Goal: Navigation & Orientation: Find specific page/section

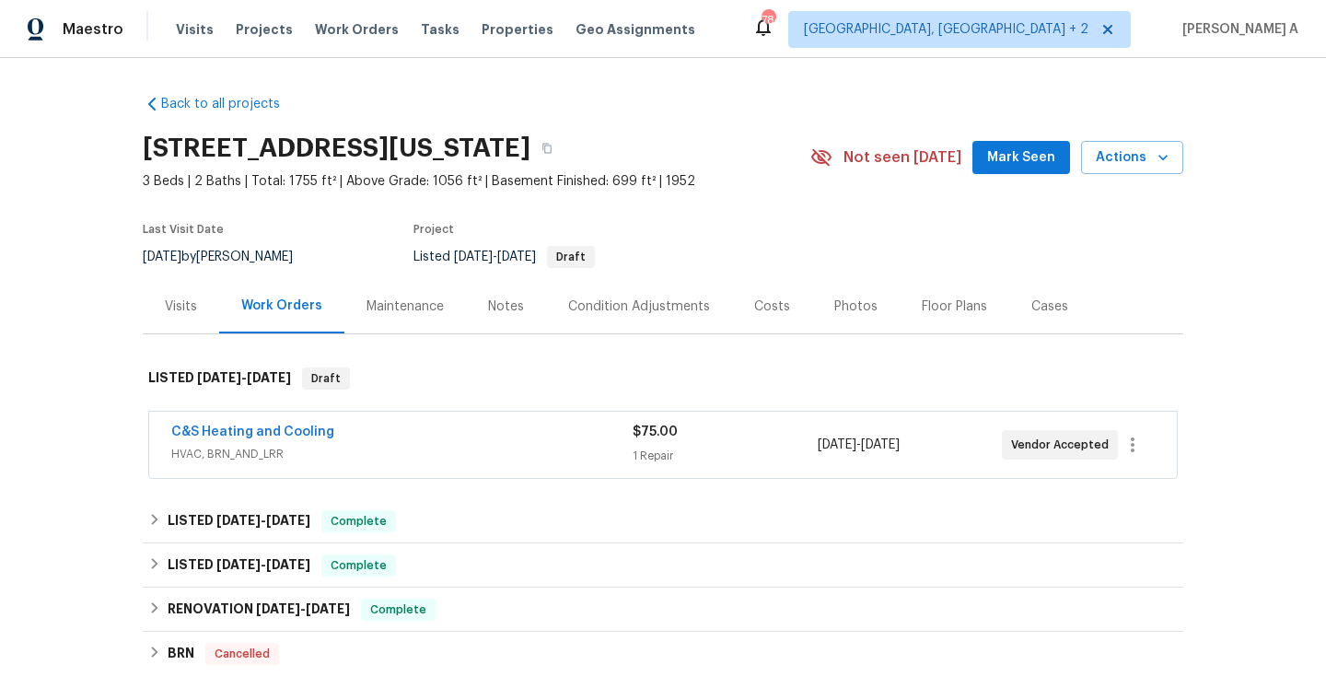
click at [410, 453] on span "HVAC, BRN_AND_LRR" at bounding box center [401, 454] width 461 height 18
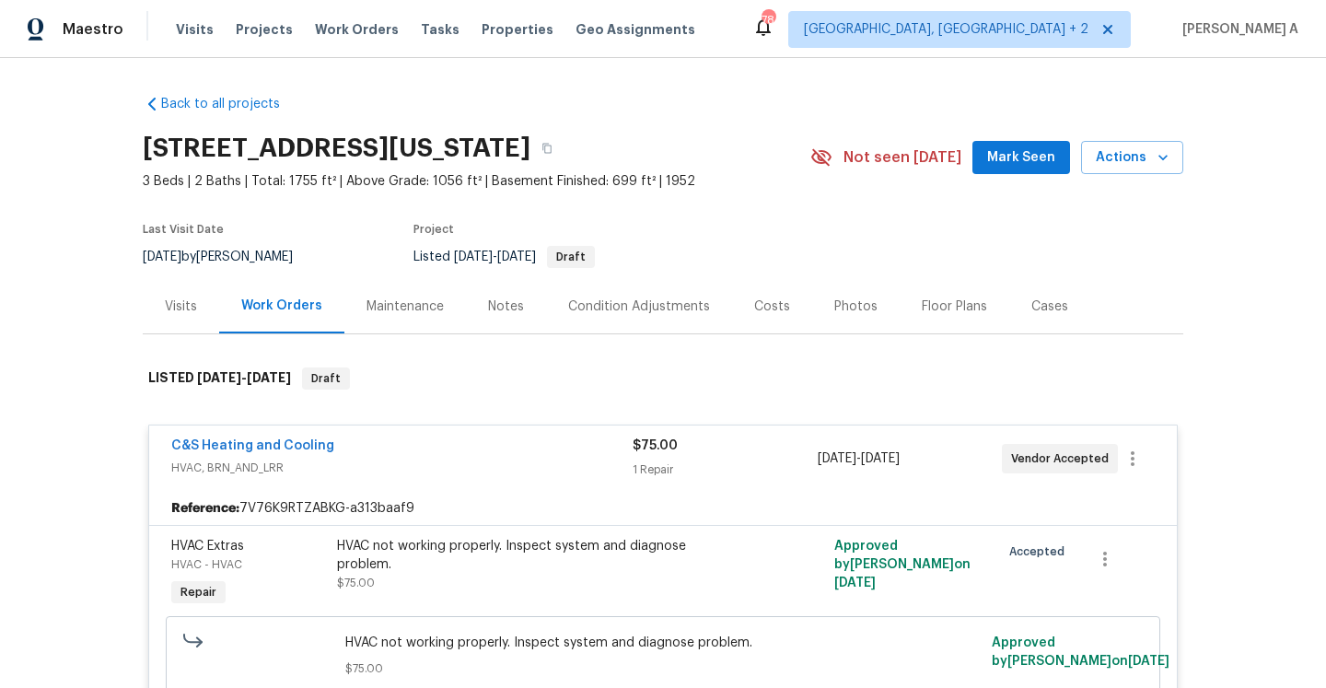
click at [407, 453] on div "C&S Heating and Cooling" at bounding box center [401, 447] width 461 height 22
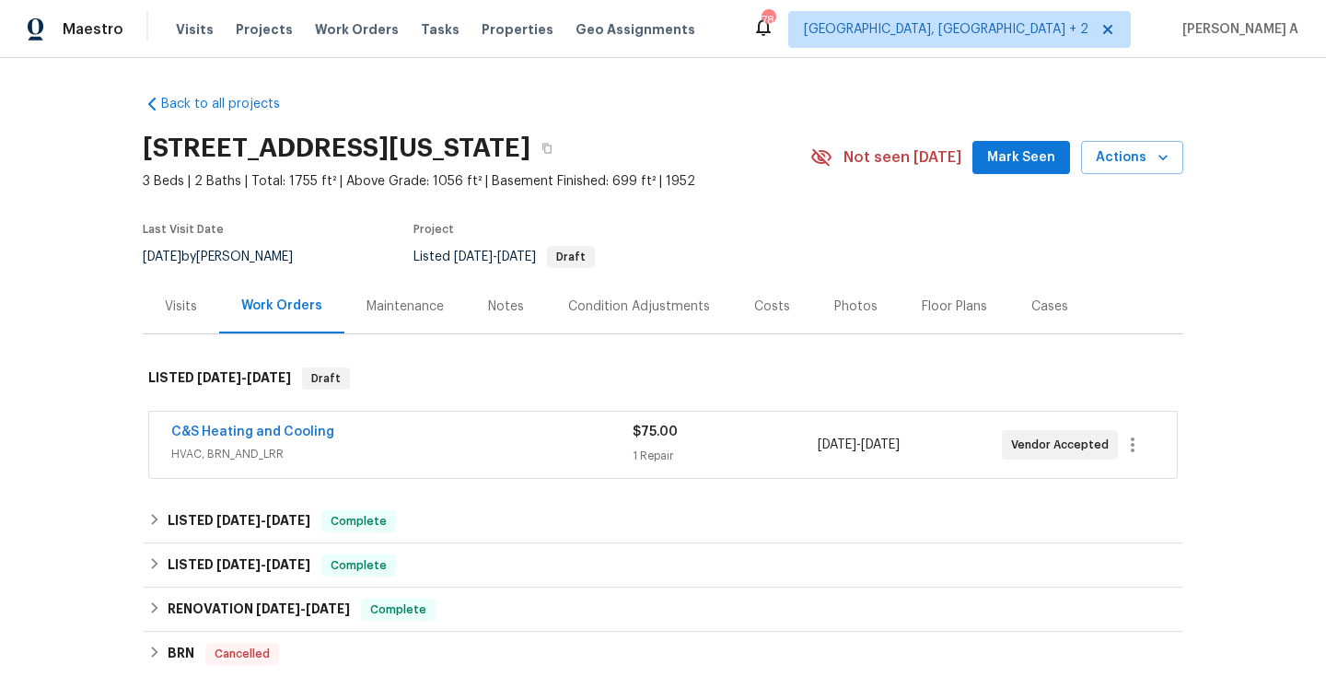
click at [200, 307] on div "Visits" at bounding box center [181, 306] width 76 height 54
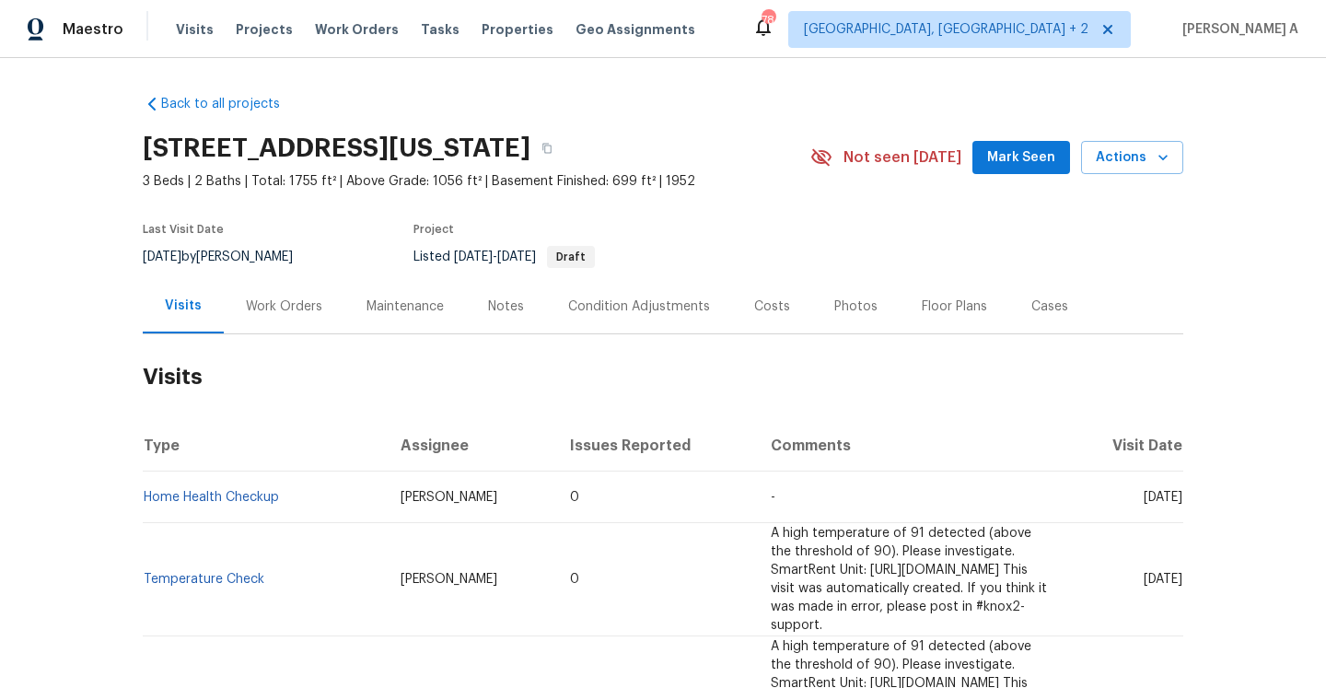
click at [286, 297] on div "Work Orders" at bounding box center [284, 306] width 76 height 18
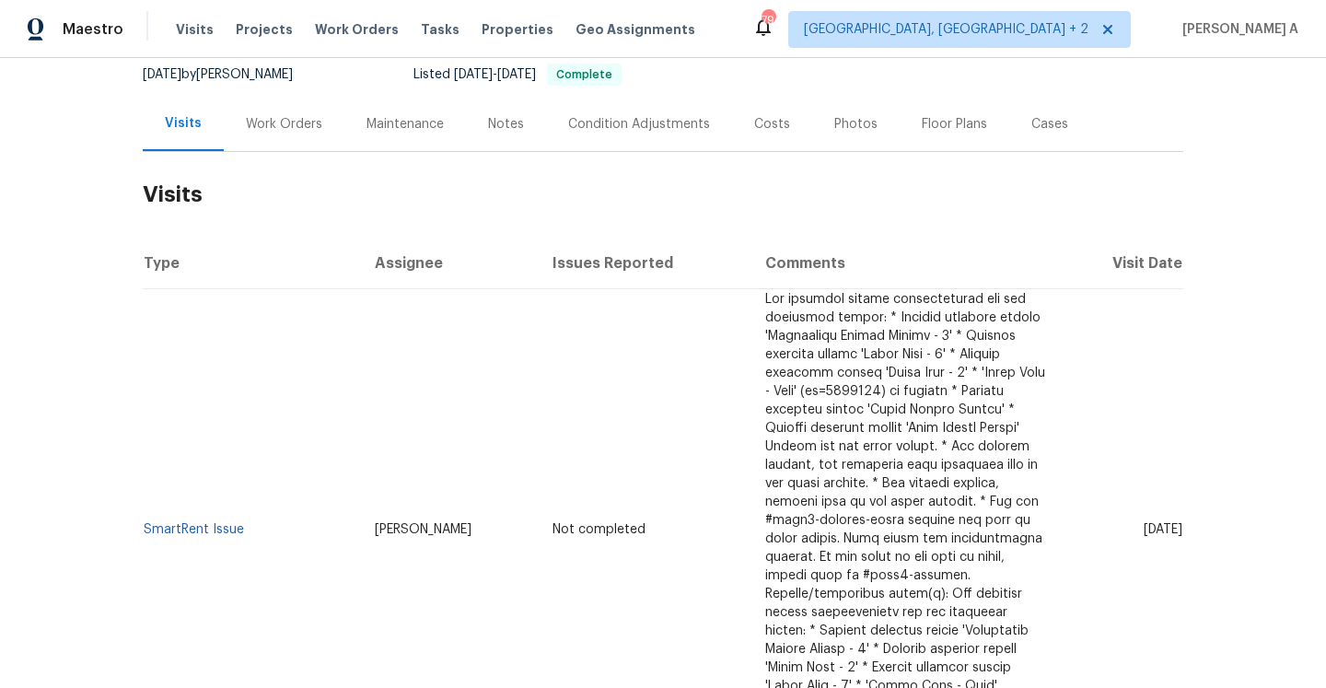
click at [303, 136] on div "Work Orders" at bounding box center [284, 124] width 121 height 54
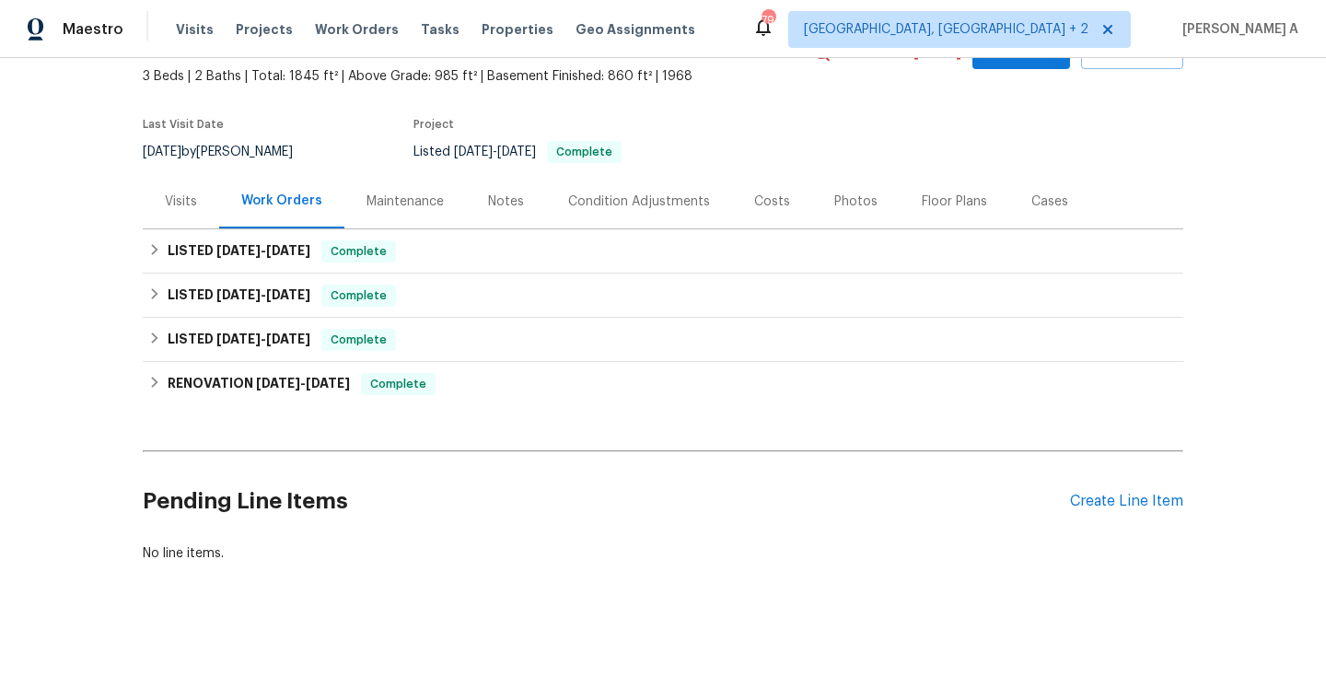
scroll to position [105, 0]
